Goal: Task Accomplishment & Management: Complete application form

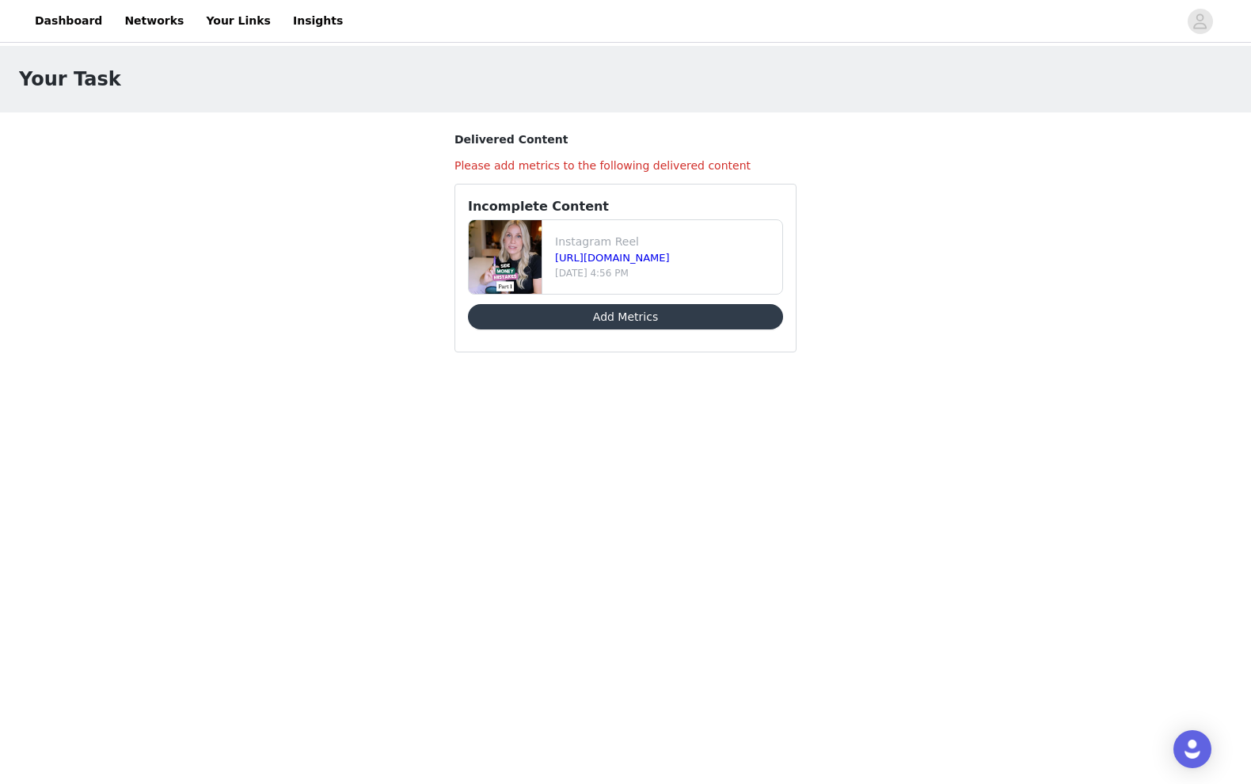
click at [743, 313] on button "Add Metrics" at bounding box center [625, 316] width 315 height 25
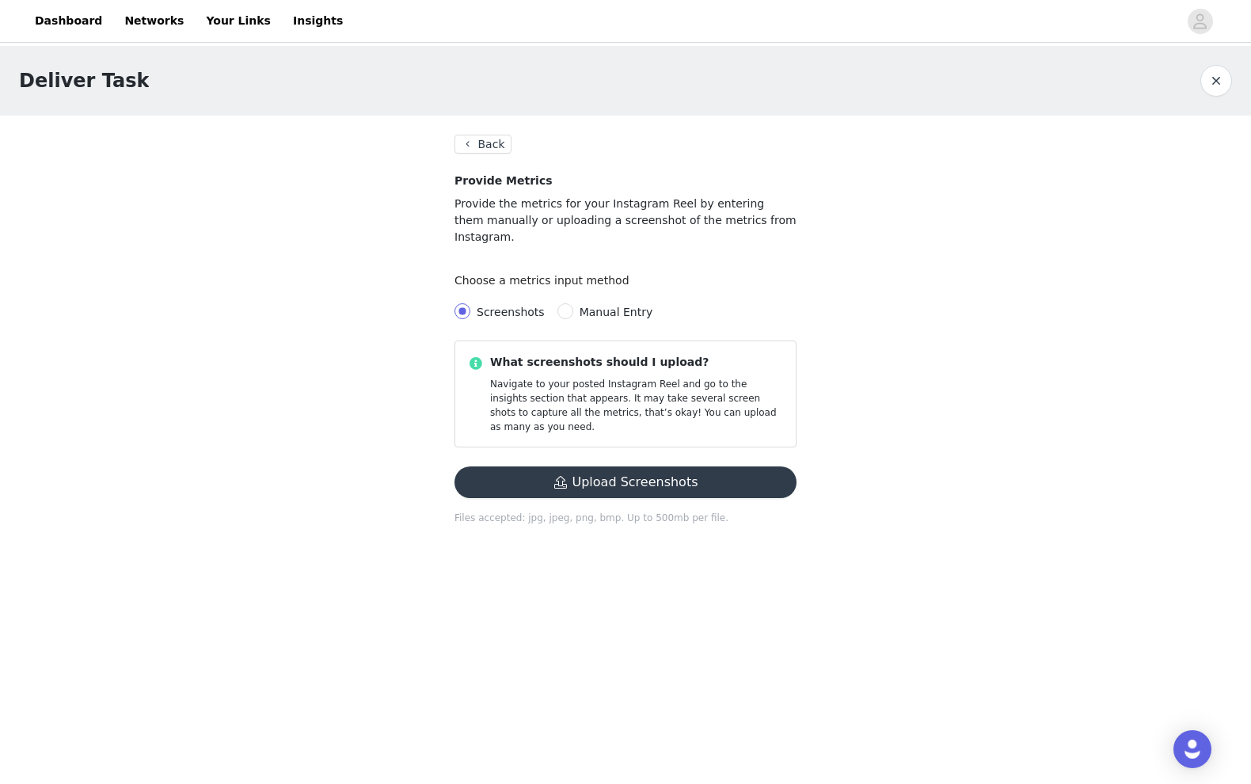
click at [708, 466] on button "Upload Screenshots" at bounding box center [625, 482] width 342 height 32
click at [480, 466] on button "Upload Screenshots" at bounding box center [625, 482] width 342 height 32
click at [567, 466] on button "Upload Screenshots" at bounding box center [625, 482] width 342 height 32
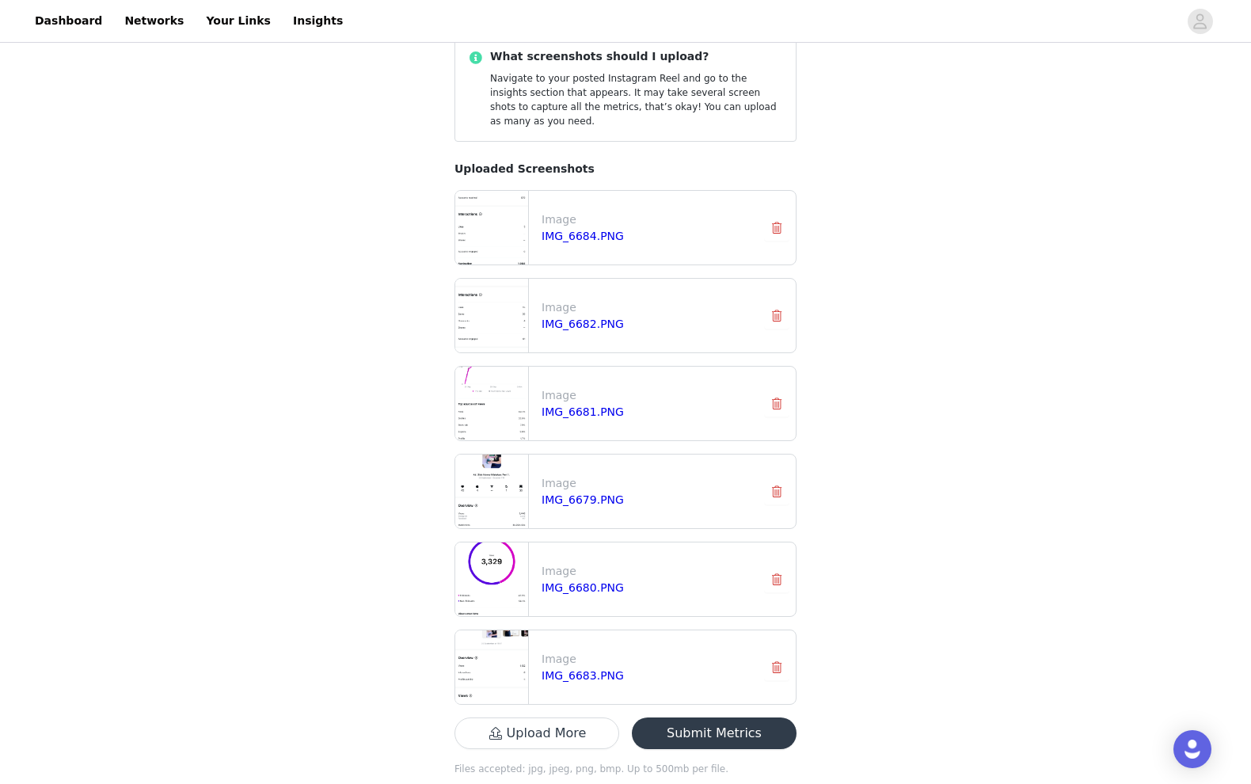
scroll to position [304, 0]
click at [759, 719] on button "Submit Metrics" at bounding box center [714, 735] width 165 height 32
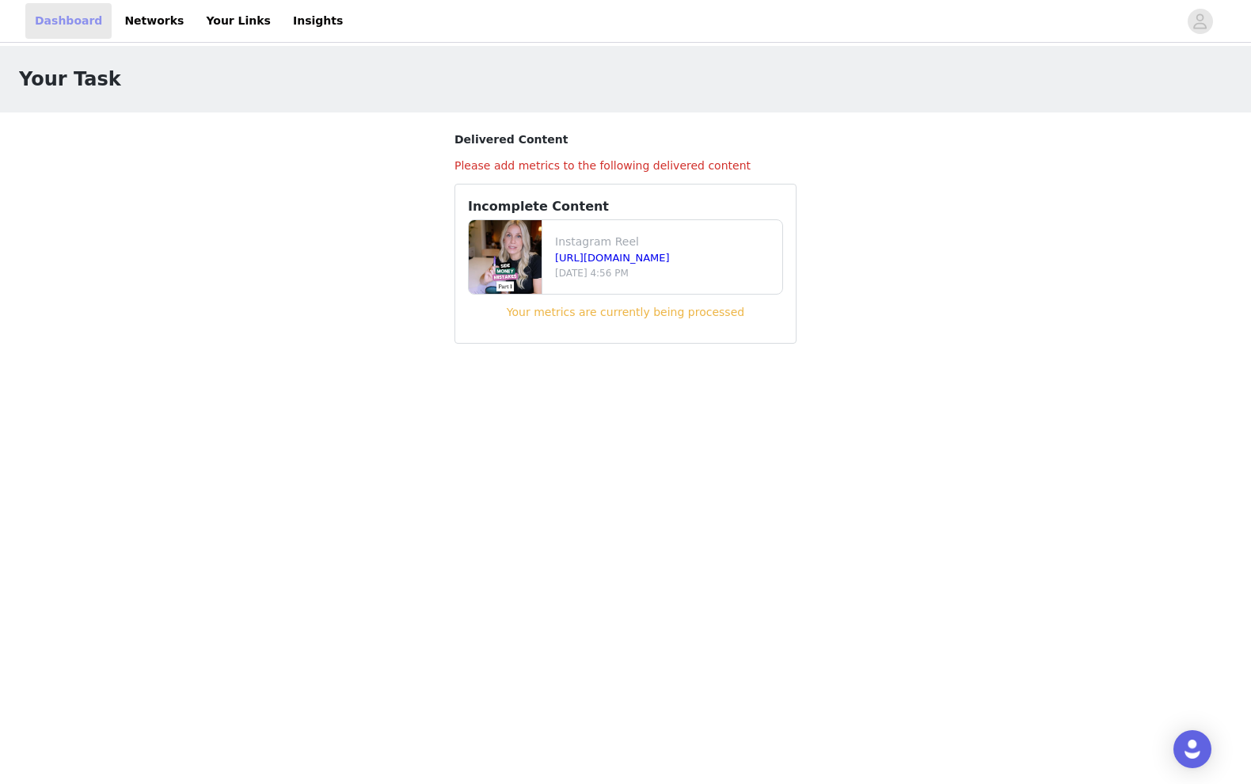
click at [56, 11] on link "Dashboard" at bounding box center [68, 21] width 86 height 36
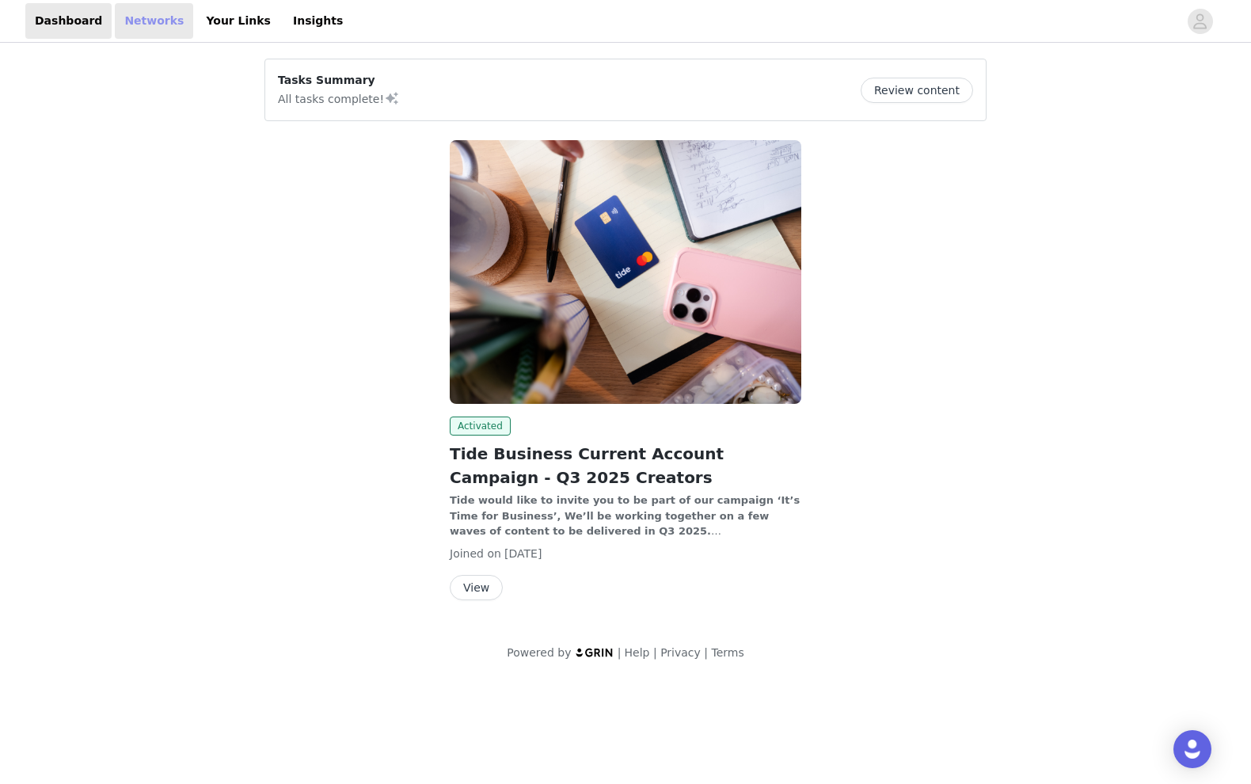
click at [147, 31] on link "Networks" at bounding box center [154, 21] width 78 height 36
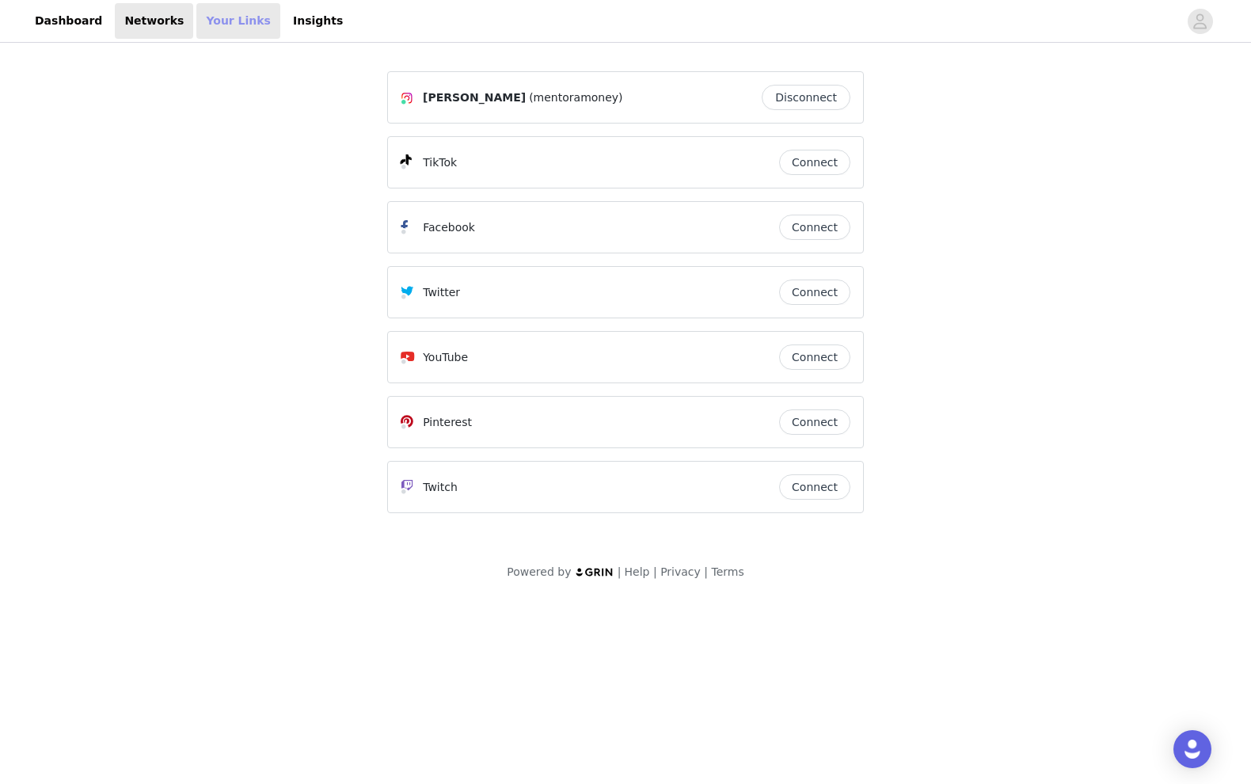
click at [208, 26] on link "Your Links" at bounding box center [238, 21] width 84 height 36
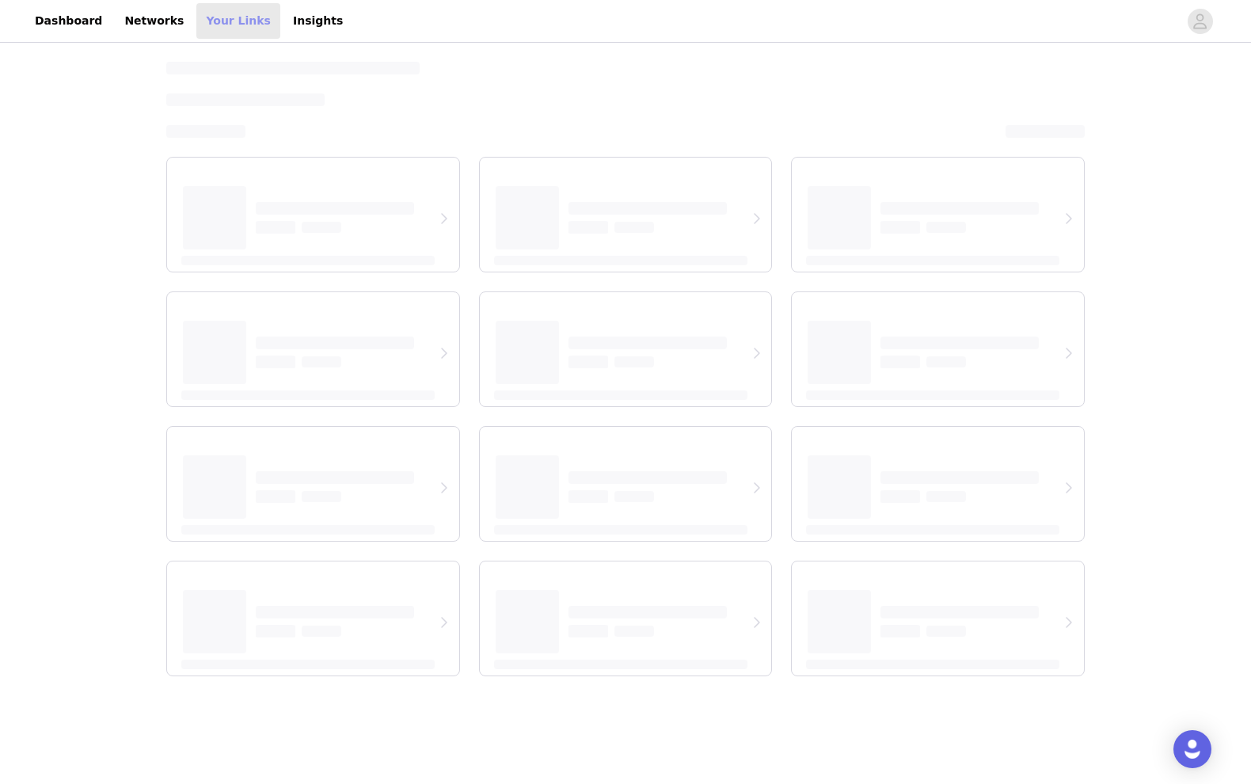
select select "12"
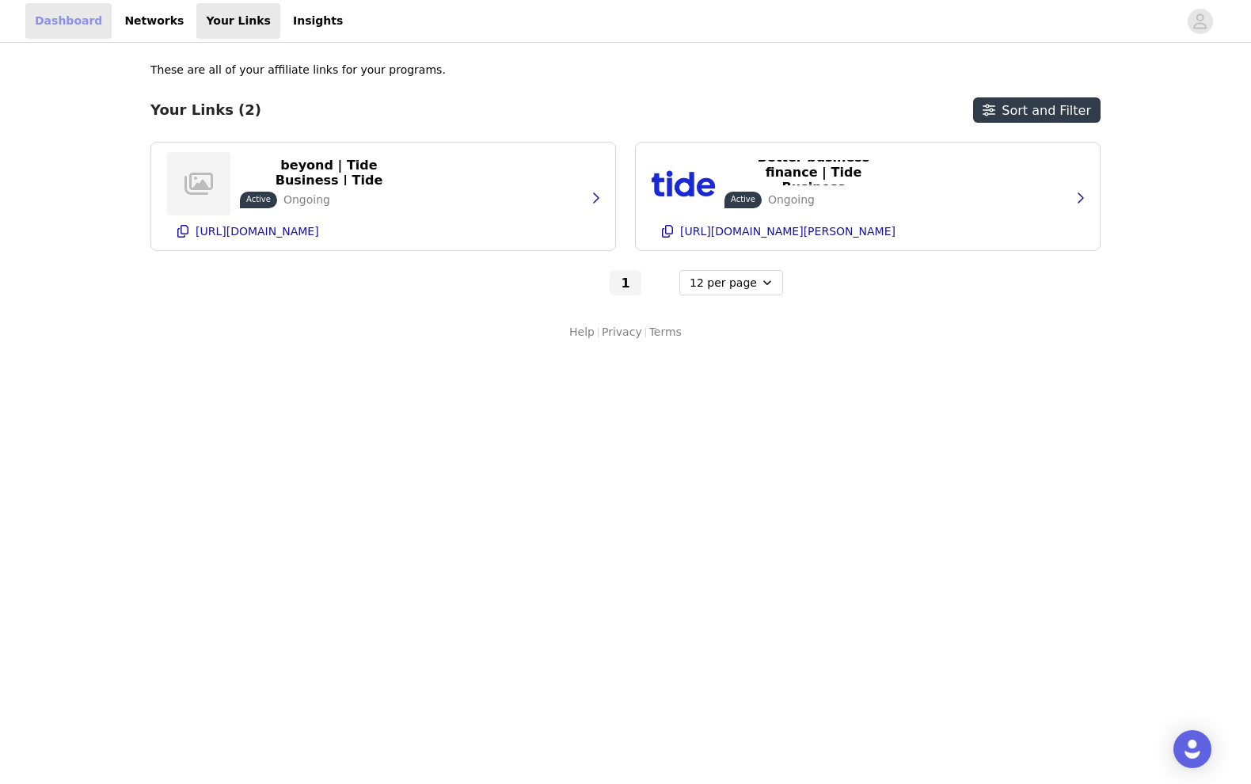
click at [46, 14] on link "Dashboard" at bounding box center [68, 21] width 86 height 36
